Goal: Task Accomplishment & Management: Complete application form

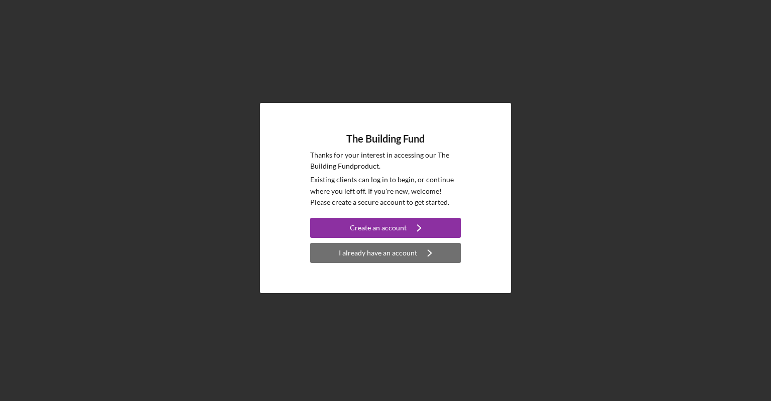
click at [362, 250] on div "I already have an account" at bounding box center [378, 253] width 78 height 20
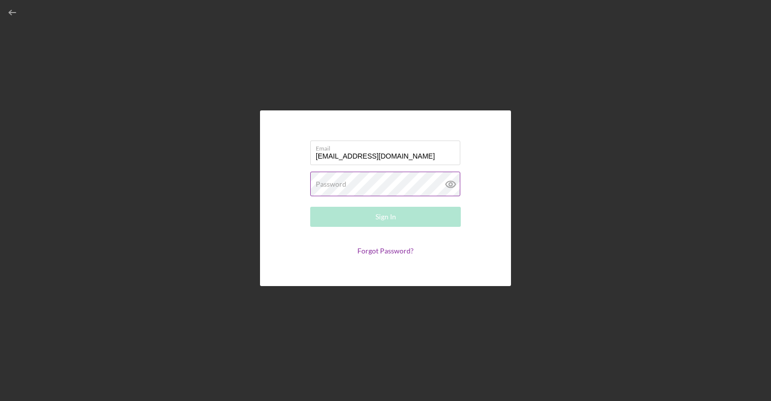
type input "[EMAIL_ADDRESS][DOMAIN_NAME]"
click at [397, 248] on form "Email [EMAIL_ADDRESS][DOMAIN_NAME] Password Required Sign In Forgot Password?" at bounding box center [385, 199] width 201 height 126
click at [391, 253] on link "Forgot Password?" at bounding box center [385, 253] width 56 height 9
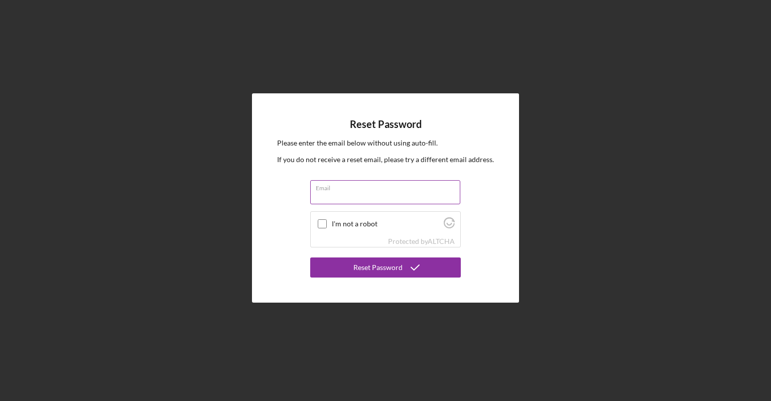
click at [348, 197] on input "Email" at bounding box center [385, 192] width 150 height 24
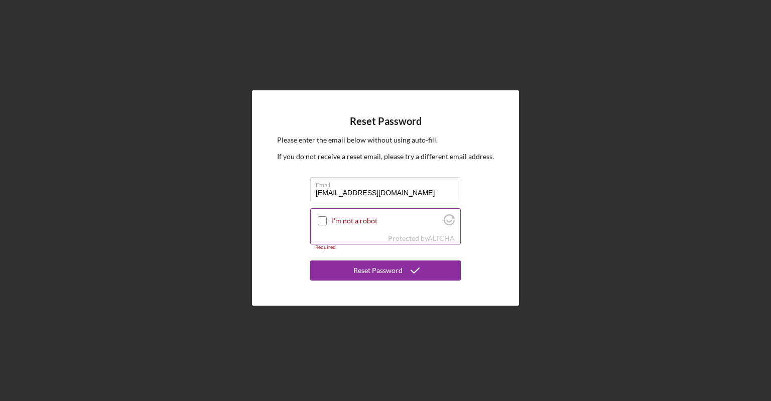
type input "[EMAIL_ADDRESS][DOMAIN_NAME]"
click at [340, 222] on label "I'm not a robot" at bounding box center [386, 221] width 109 height 8
click at [327, 222] on input "I'm not a robot" at bounding box center [322, 220] width 9 height 9
checkbox input "true"
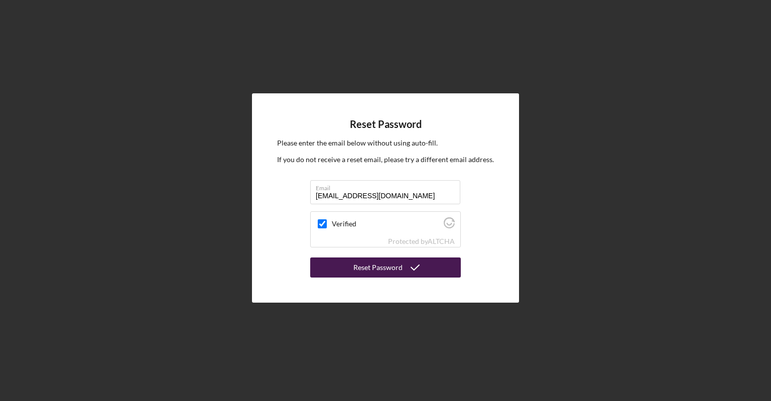
click at [353, 268] on button "Reset Password" at bounding box center [385, 268] width 151 height 20
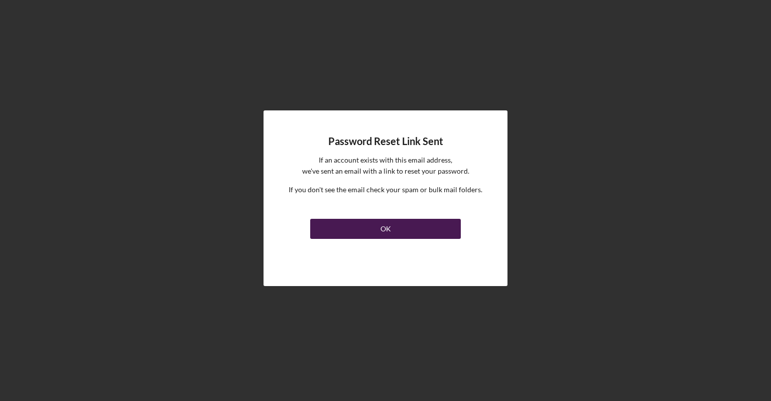
click at [354, 225] on button "OK" at bounding box center [385, 229] width 151 height 20
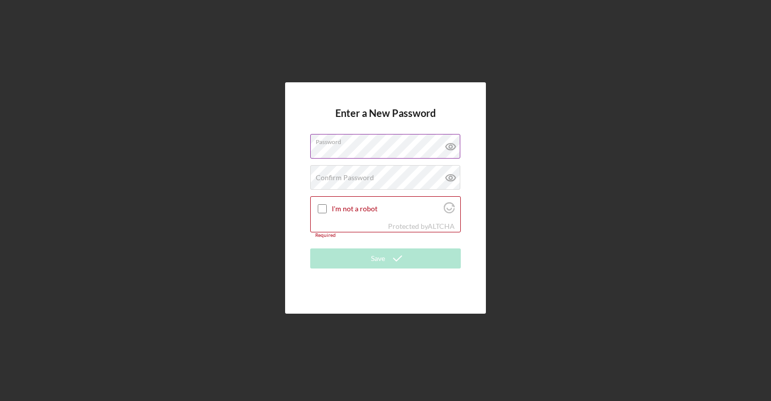
click at [455, 148] on icon at bounding box center [451, 147] width 10 height 7
click at [447, 178] on icon at bounding box center [450, 177] width 25 height 25
click at [328, 216] on div "I'm not a robot" at bounding box center [386, 209] width 150 height 24
click at [325, 211] on input "I'm not a robot" at bounding box center [322, 208] width 9 height 9
checkbox input "true"
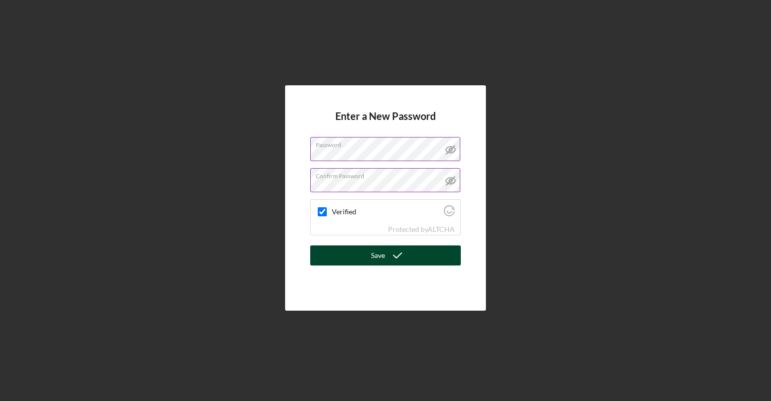
click at [349, 262] on button "Save" at bounding box center [385, 256] width 151 height 20
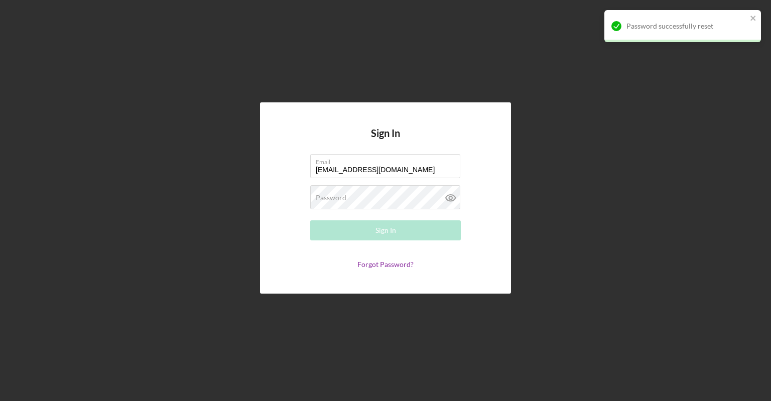
type input "[EMAIL_ADDRESS][DOMAIN_NAME]"
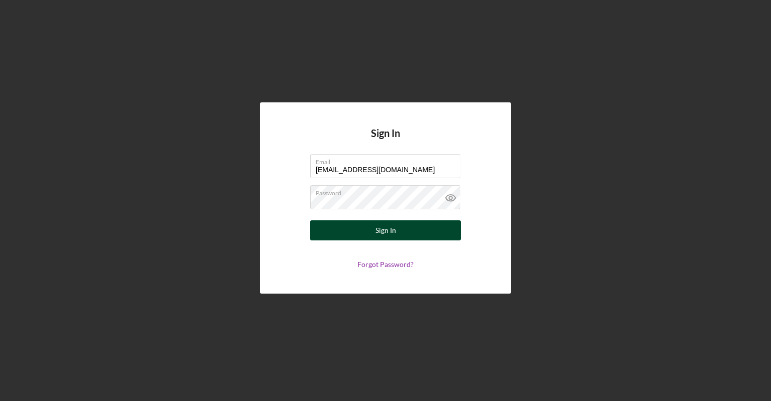
click at [378, 228] on div "Sign In" at bounding box center [386, 230] width 21 height 20
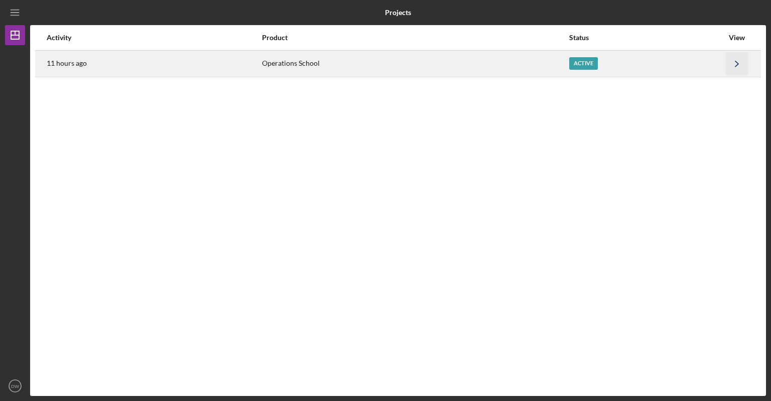
click at [745, 66] on icon "Icon/Navigate" at bounding box center [737, 63] width 23 height 23
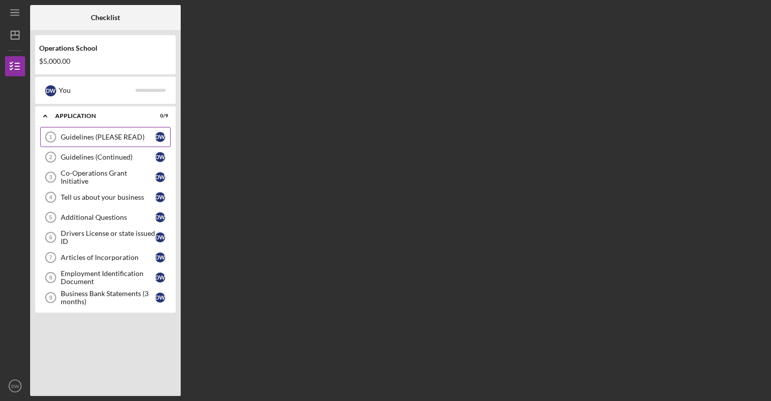
click at [106, 140] on div "Guidelines (PLEASE READ)" at bounding box center [108, 137] width 94 height 8
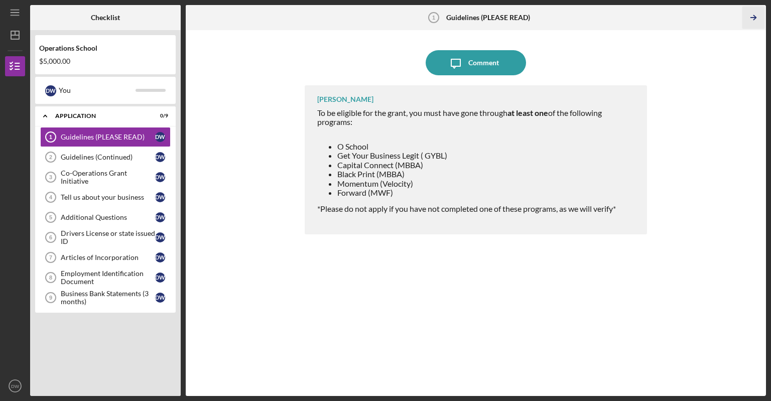
click at [756, 18] on line "button" at bounding box center [753, 18] width 5 height 0
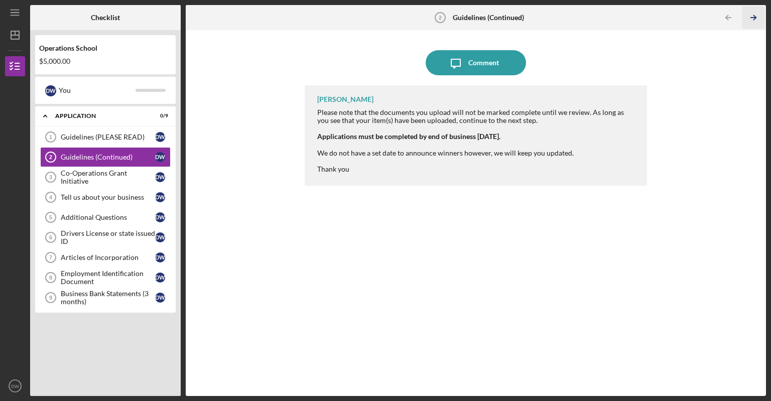
click at [760, 19] on icon "Icon/Table Pagination Arrow" at bounding box center [753, 18] width 23 height 23
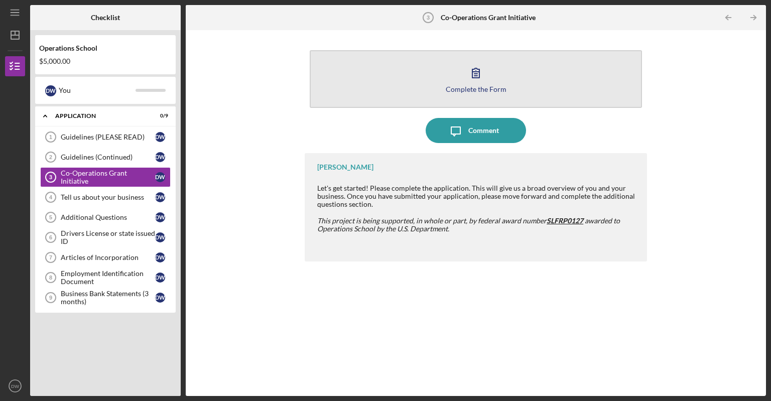
click at [474, 85] on div "Complete the Form" at bounding box center [476, 89] width 61 height 8
